Goal: Transaction & Acquisition: Subscribe to service/newsletter

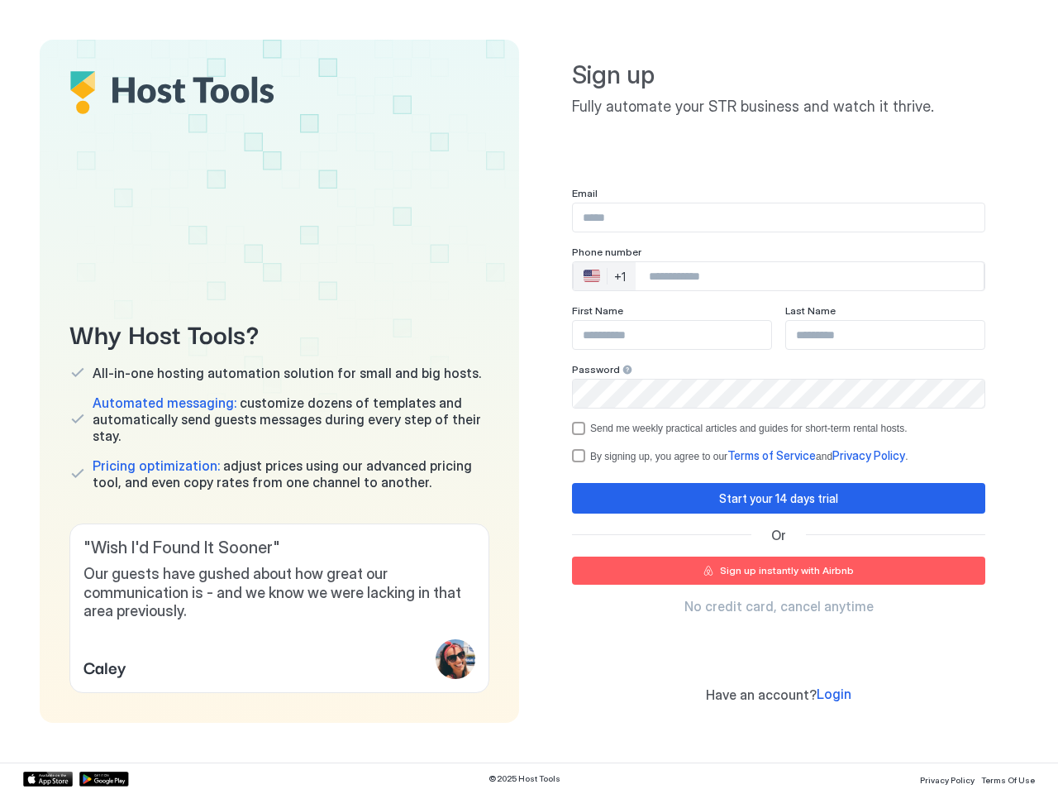
click at [529, 397] on div "Why Host Tools? All-in-one hosting automation solution for small and big hosts.…" at bounding box center [529, 381] width 979 height 683
click at [279, 608] on span "Our guests have gushed about how great our communication is - and we know we we…" at bounding box center [280, 593] width 392 height 56
click at [604, 276] on div "🇺🇸 +1" at bounding box center [605, 276] width 62 height 28
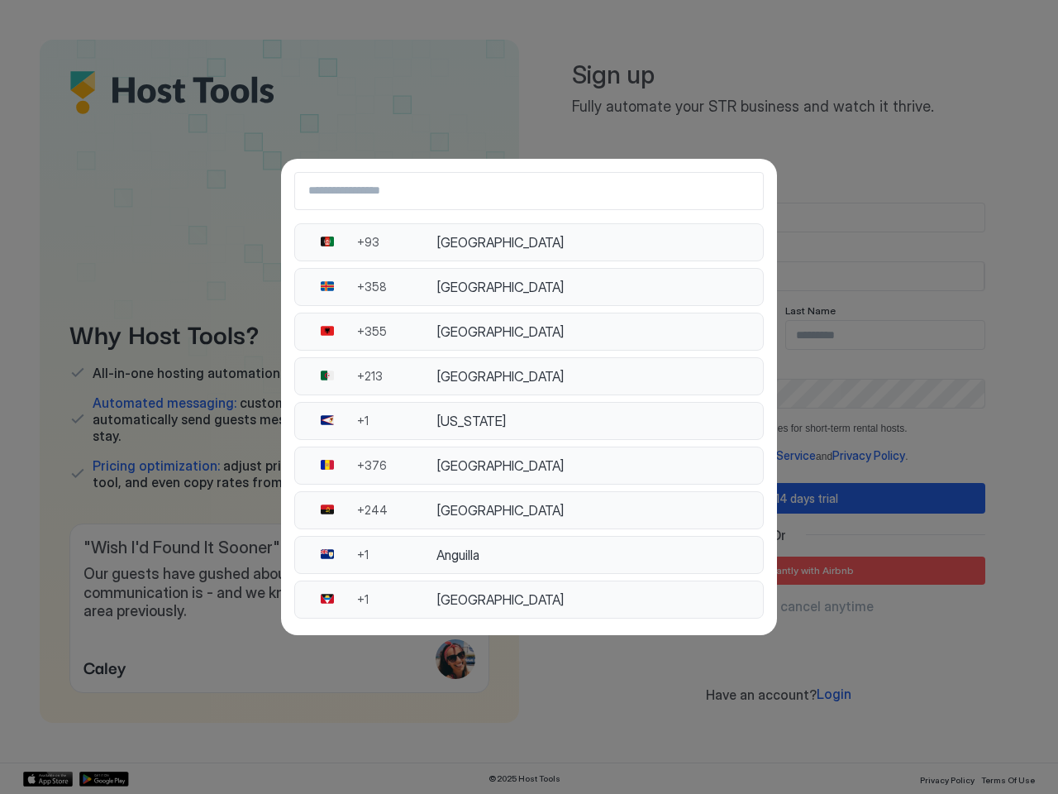
click at [623, 370] on div "[GEOGRAPHIC_DATA]" at bounding box center [595, 376] width 317 height 17
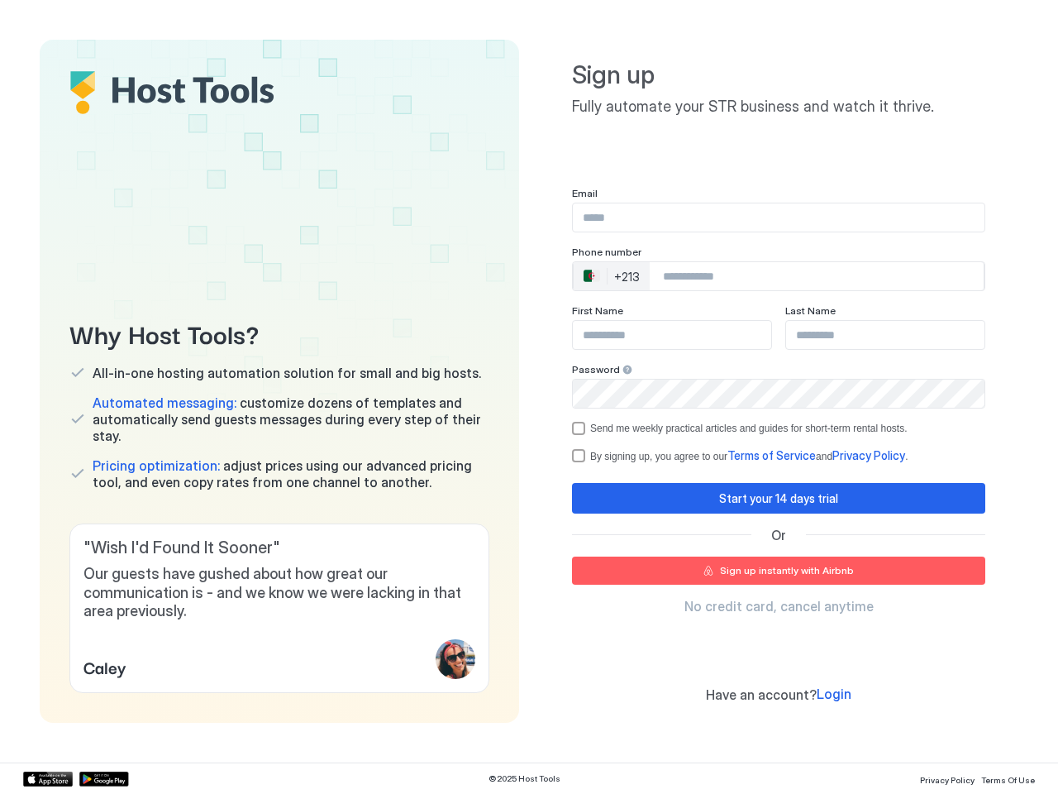
click at [779, 428] on div "Send me weekly practical articles and guides for short-term rental hosts." at bounding box center [748, 428] width 317 height 12
click at [779, 498] on div "Start your 14 days trial" at bounding box center [778, 497] width 119 height 17
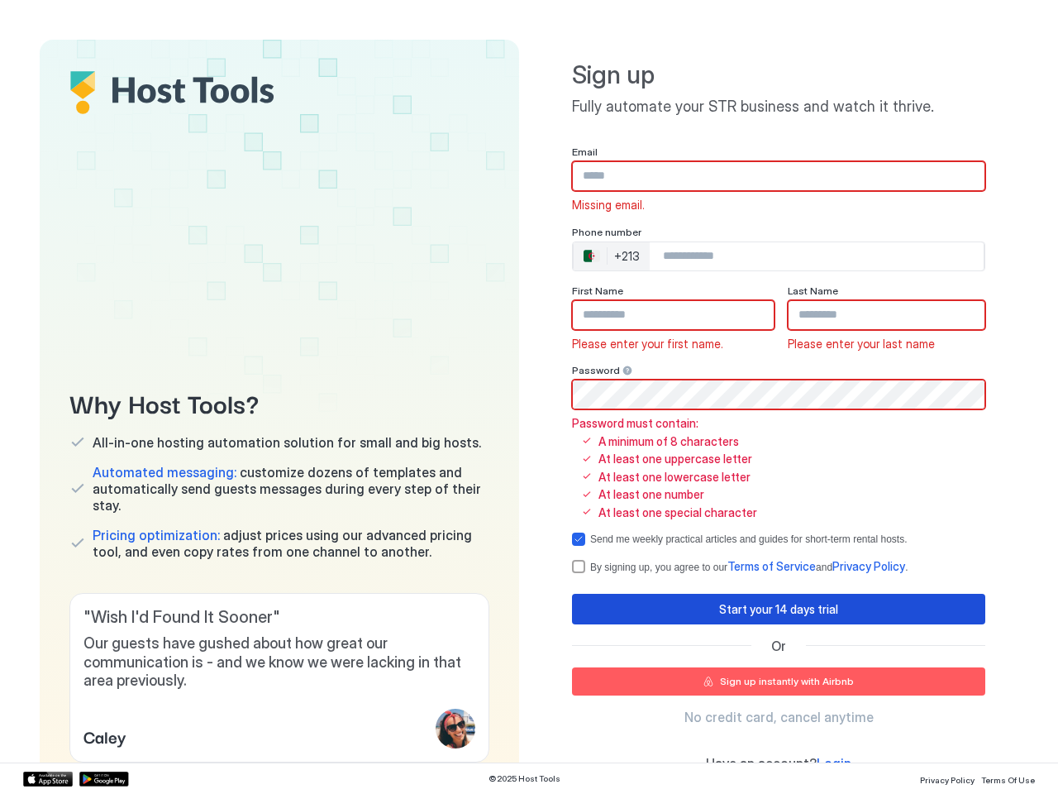
click at [779, 570] on span "Terms of Service" at bounding box center [772, 566] width 88 height 14
